Goal: Information Seeking & Learning: Learn about a topic

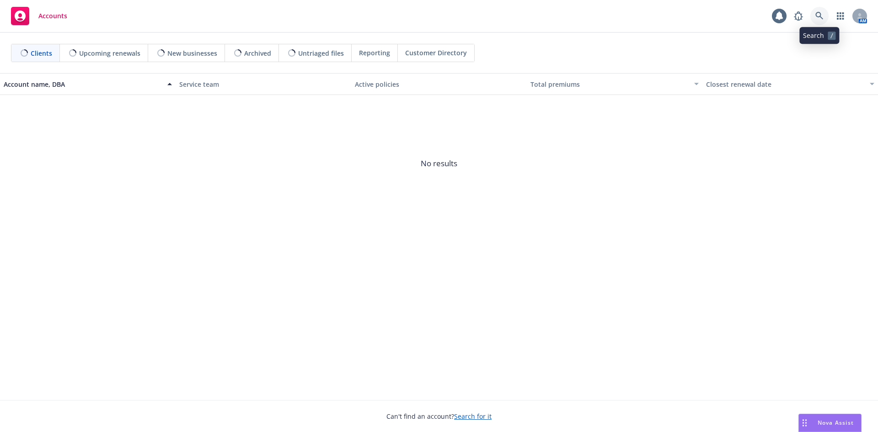
click at [812, 12] on link at bounding box center [819, 16] width 18 height 18
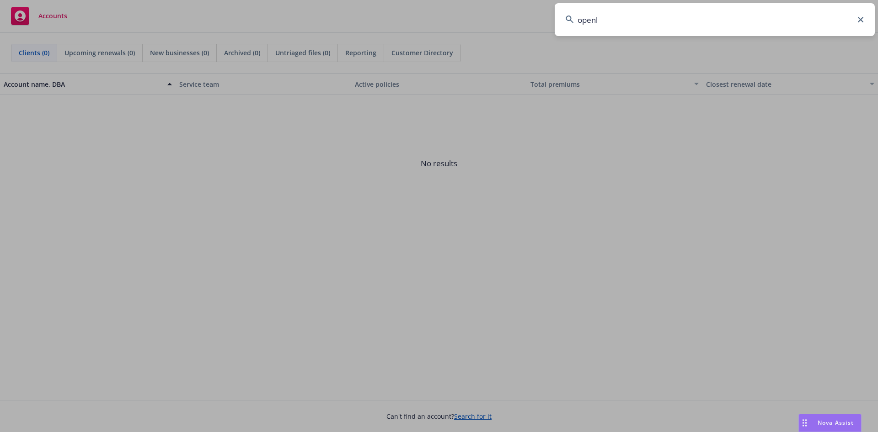
type input "openly"
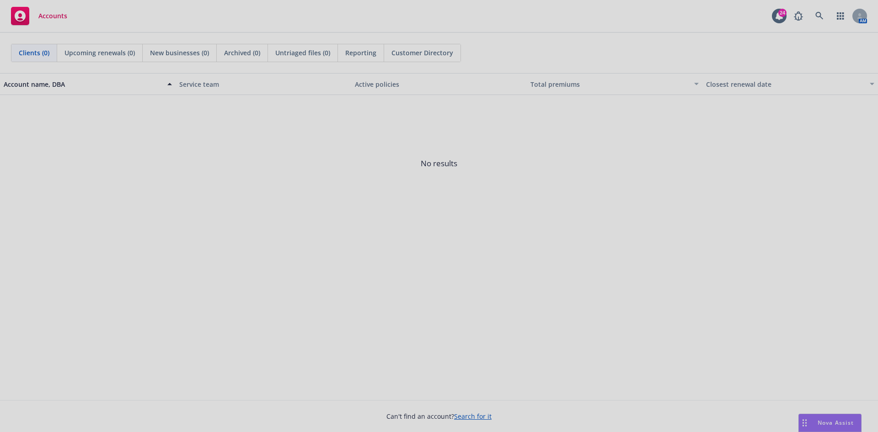
click at [760, 74] on div at bounding box center [439, 216] width 878 height 432
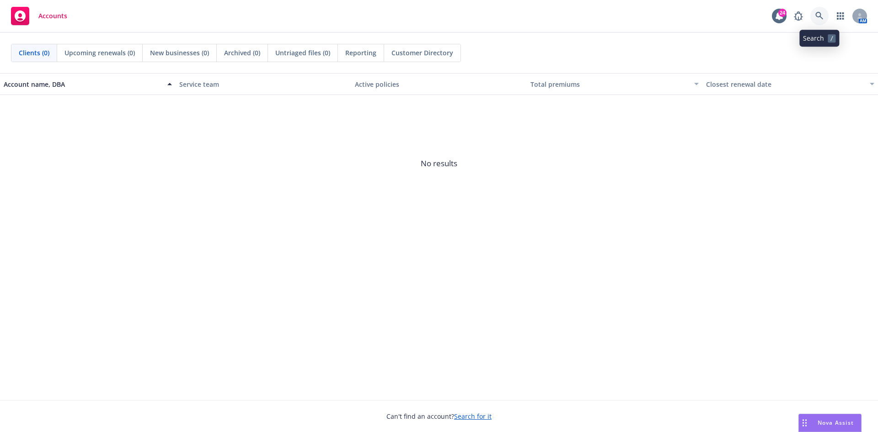
click at [819, 12] on icon at bounding box center [819, 16] width 8 height 8
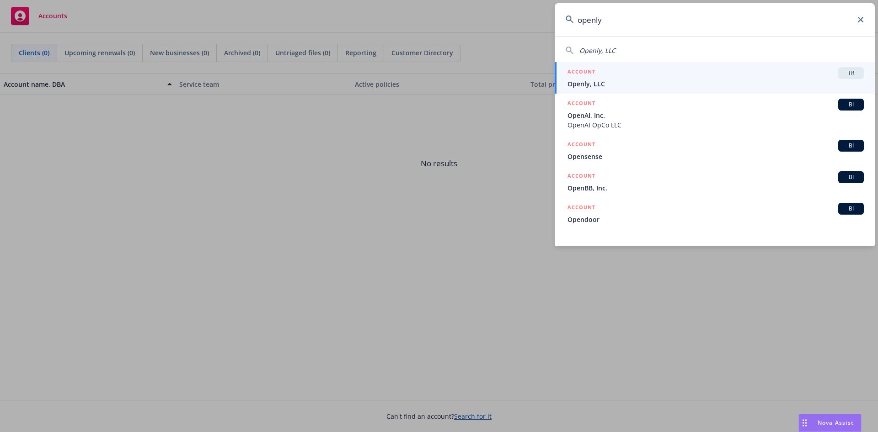
type input "openly"
click at [695, 74] on div "ACCOUNT TR" at bounding box center [715, 73] width 296 height 12
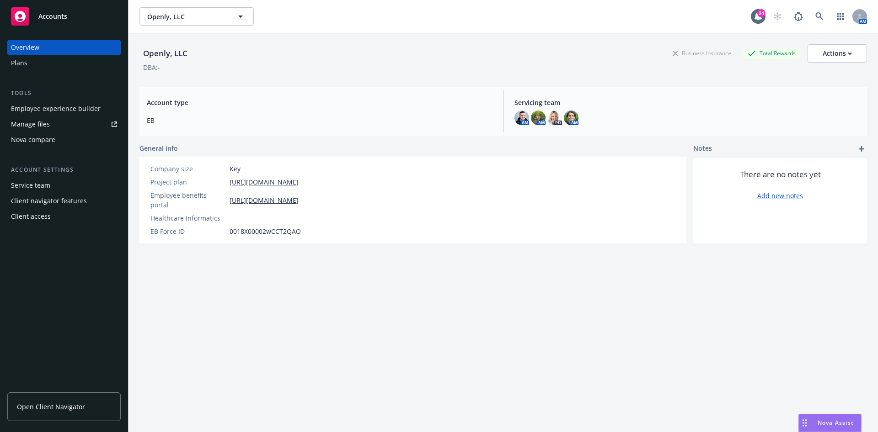
click at [82, 112] on div "Employee experience builder" at bounding box center [56, 108] width 90 height 15
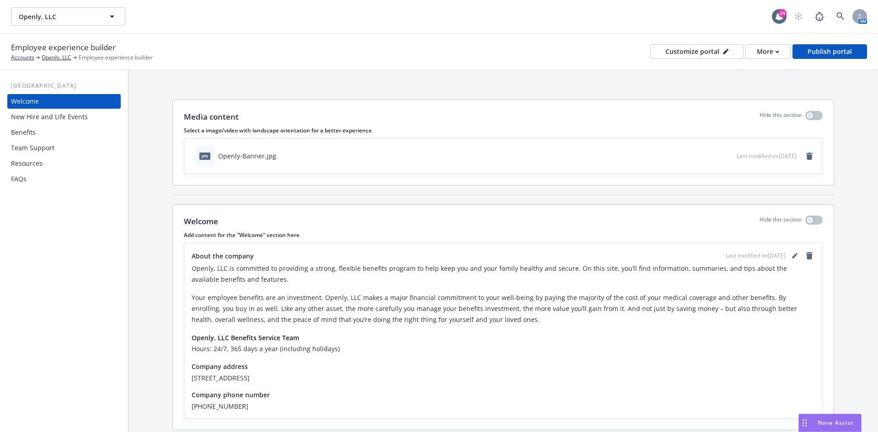
click at [332, 348] on h6 "Hours: 24/7, 365 days a year (including holidays)​" at bounding box center [503, 349] width 623 height 11
click at [219, 405] on span "(857) 990-9080" at bounding box center [503, 407] width 623 height 10
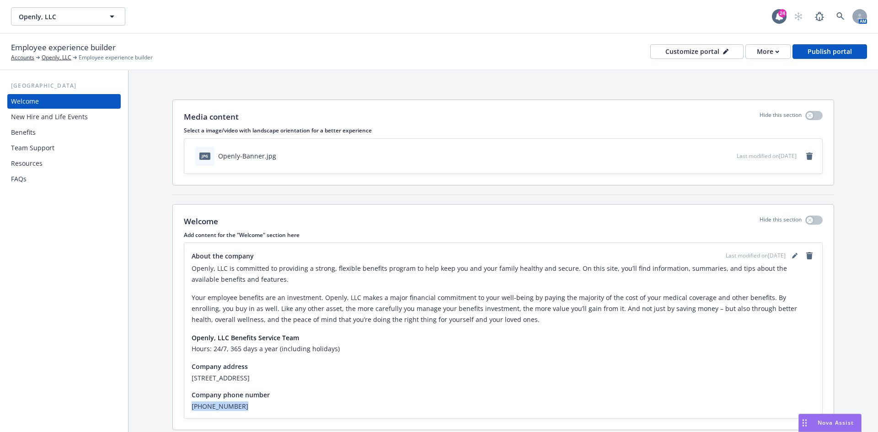
click at [219, 405] on span "(857) 990-9080" at bounding box center [503, 407] width 623 height 10
click at [55, 141] on div "Team Support" at bounding box center [64, 148] width 106 height 15
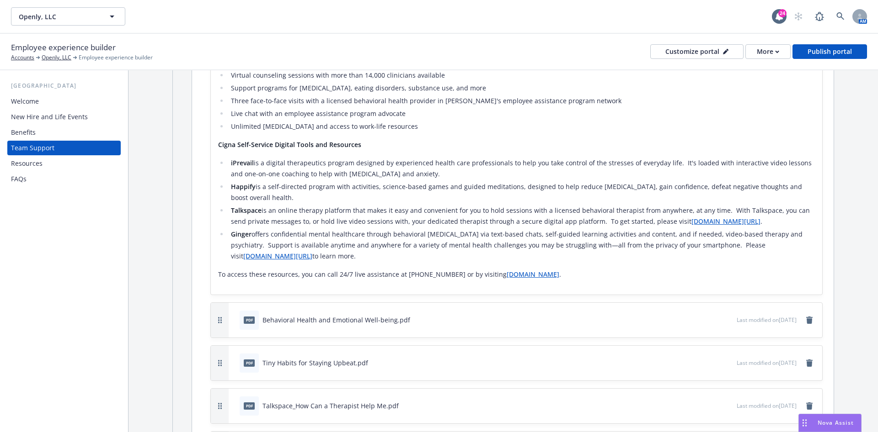
scroll to position [549, 0]
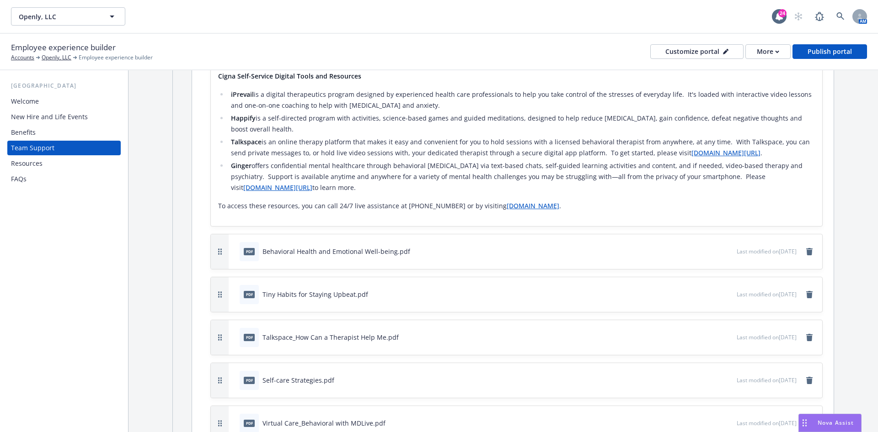
click at [58, 160] on div "Resources" at bounding box center [64, 163] width 106 height 15
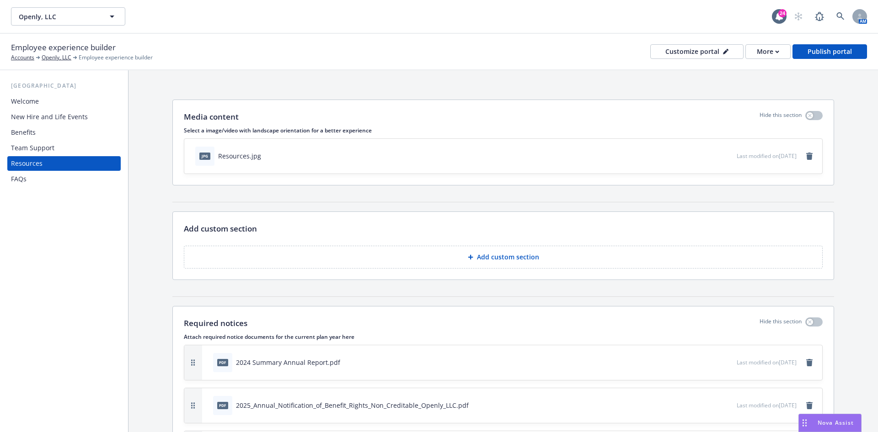
click at [66, 181] on div "FAQs" at bounding box center [64, 179] width 106 height 15
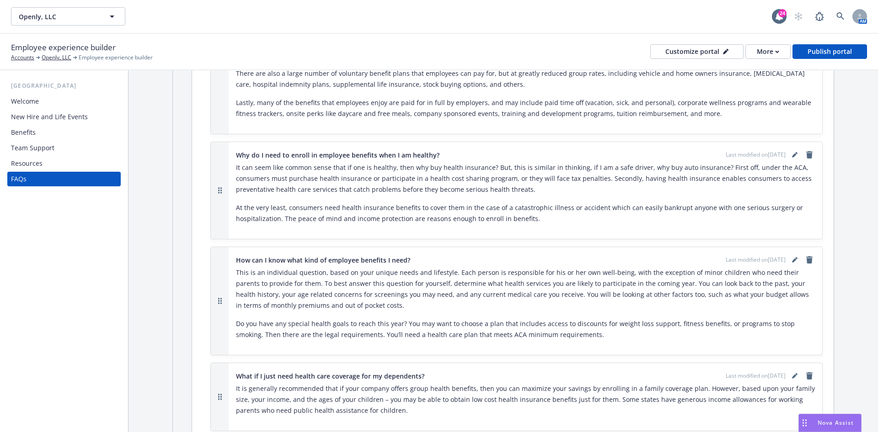
scroll to position [137, 0]
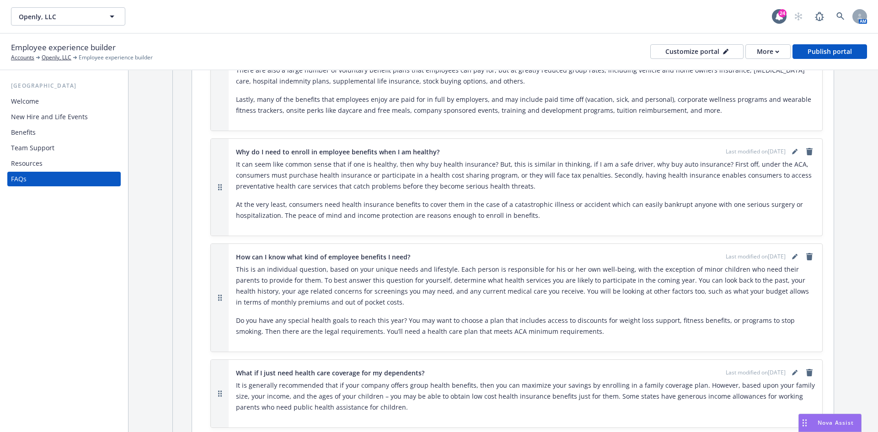
click at [48, 107] on div "Welcome" at bounding box center [64, 101] width 106 height 15
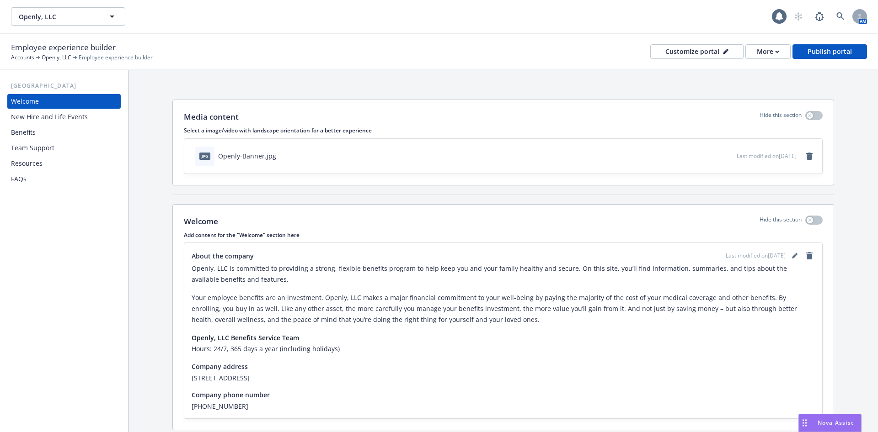
scroll to position [29, 0]
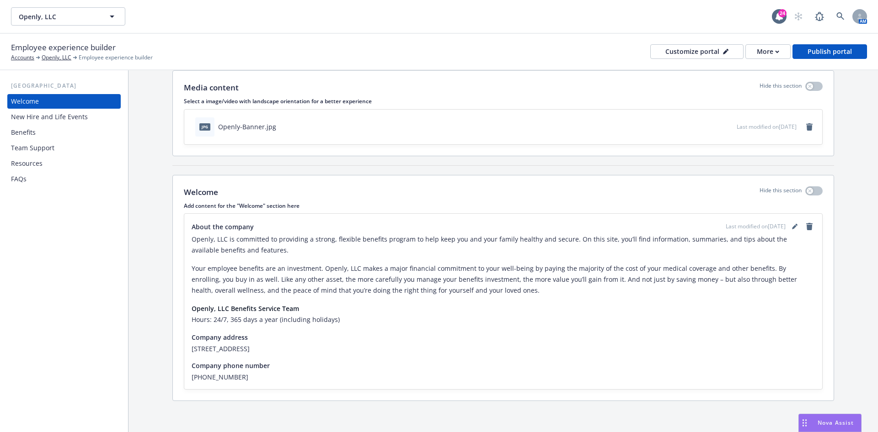
click at [211, 378] on span "(857) 990-9080" at bounding box center [503, 378] width 623 height 10
click at [67, 113] on div "New Hire and Life Events" at bounding box center [49, 117] width 77 height 15
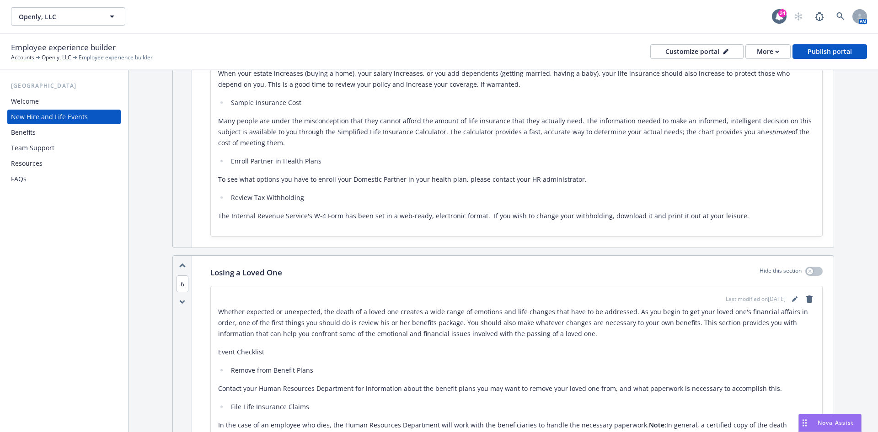
scroll to position [2194, 0]
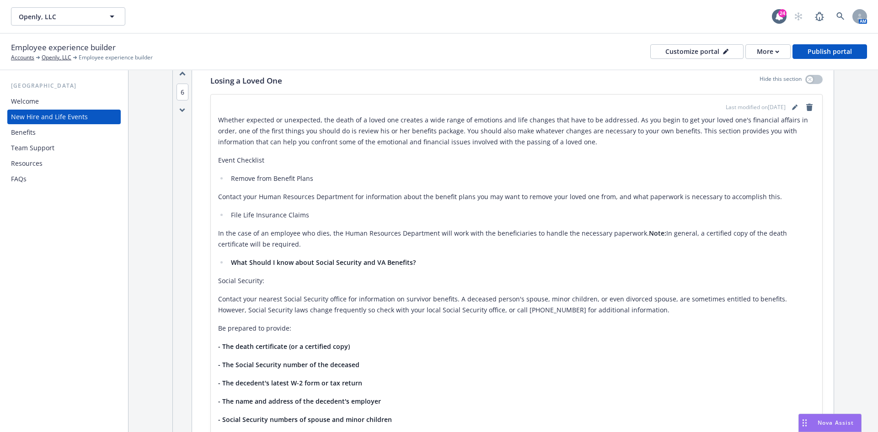
click at [56, 149] on div "Team Support" at bounding box center [64, 148] width 106 height 15
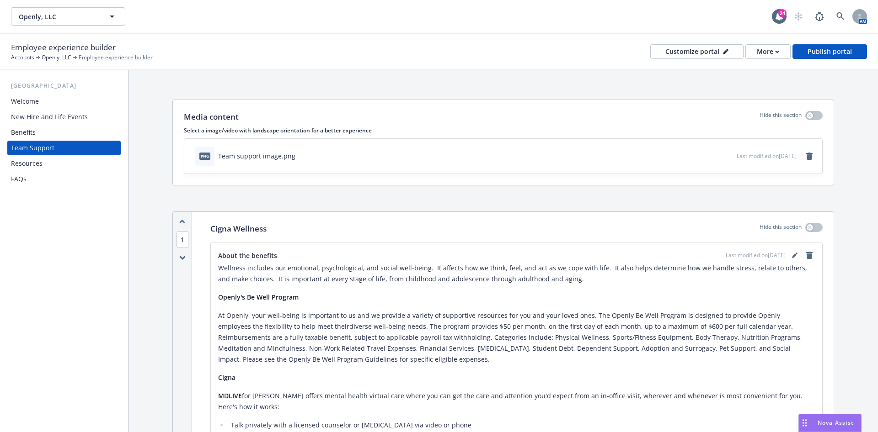
click at [53, 161] on div "Resources" at bounding box center [64, 163] width 106 height 15
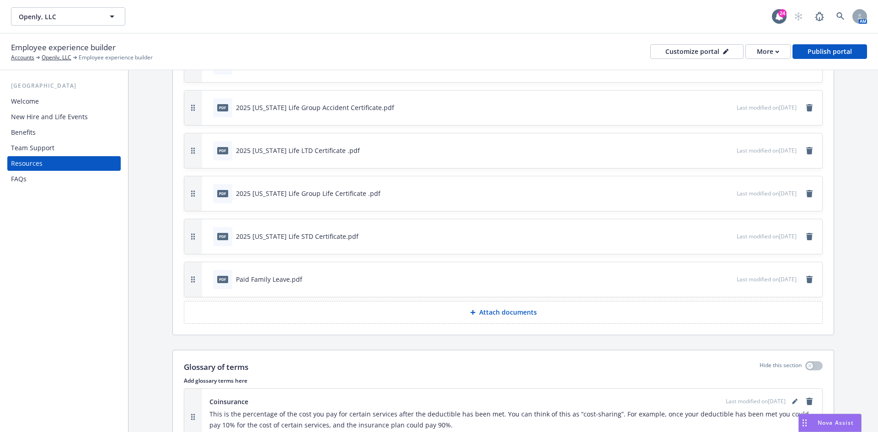
scroll to position [1436, 0]
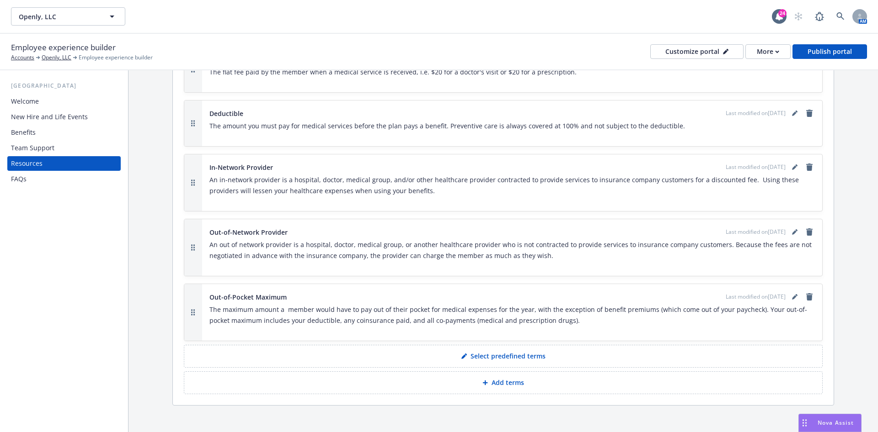
click at [67, 182] on div "FAQs" at bounding box center [64, 179] width 106 height 15
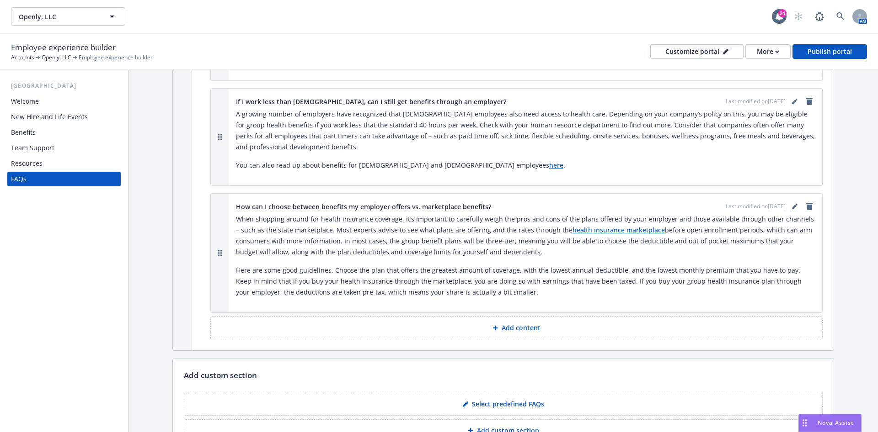
scroll to position [1079, 0]
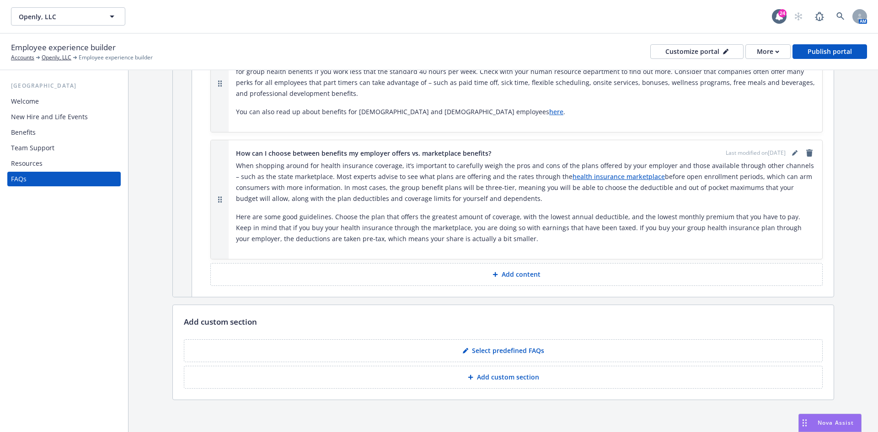
click at [54, 158] on div "Resources" at bounding box center [64, 163] width 106 height 15
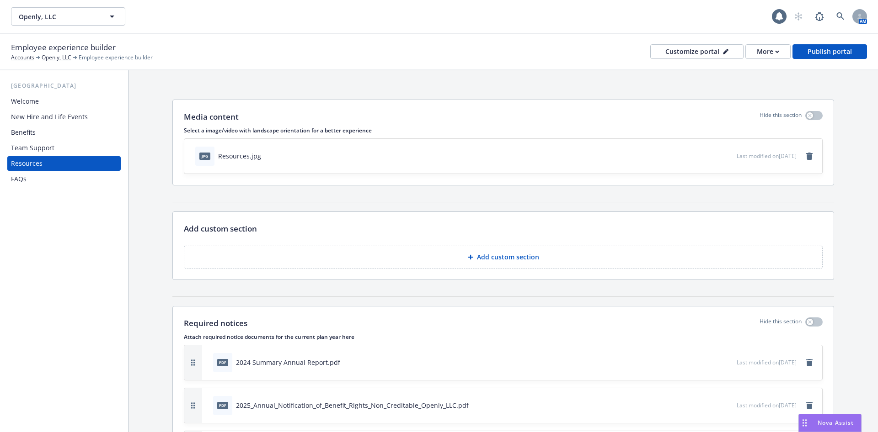
click at [55, 147] on div "Team Support" at bounding box center [64, 148] width 106 height 15
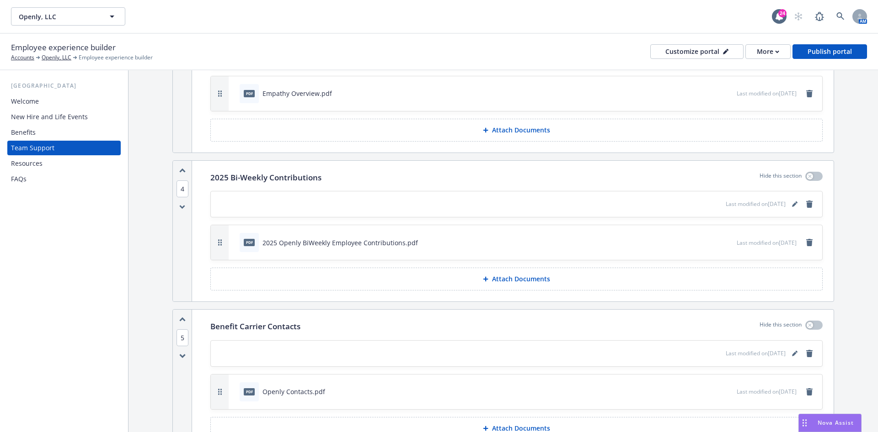
scroll to position [2318, 0]
